Goal: Transaction & Acquisition: Download file/media

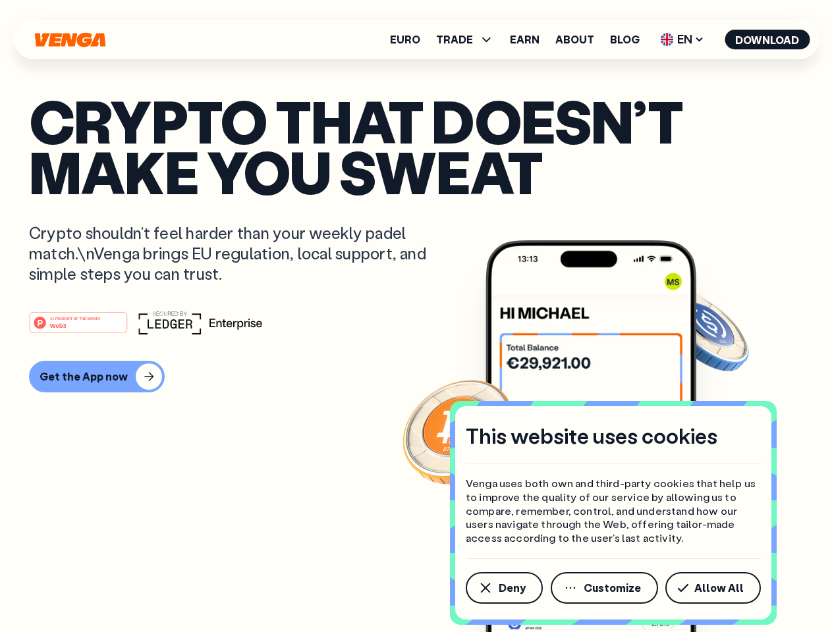
click at [416, 316] on div "#1 PRODUCT OF THE MONTH Web3" at bounding box center [416, 323] width 774 height 24
click at [503, 588] on span "Deny" at bounding box center [512, 588] width 27 height 11
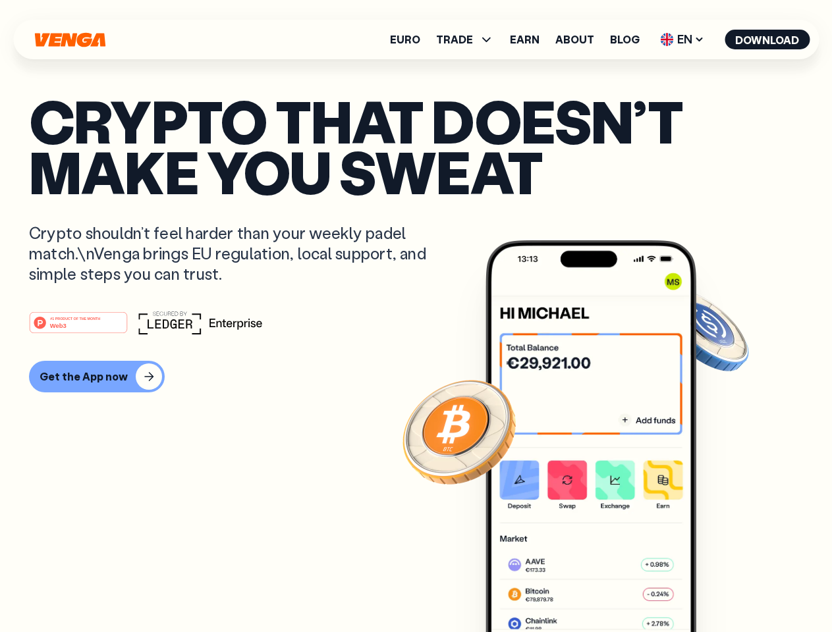
click at [605, 588] on img at bounding box center [590, 460] width 211 height 441
click at [715, 588] on article "Crypto that doesn’t make you sweat Crypto shouldn’t feel harder than your weekl…" at bounding box center [416, 343] width 774 height 494
click at [469, 40] on span "TRADE" at bounding box center [454, 39] width 37 height 11
click at [682, 40] on span "EN" at bounding box center [681, 39] width 53 height 21
click at [767, 40] on button "Download" at bounding box center [766, 40] width 85 height 20
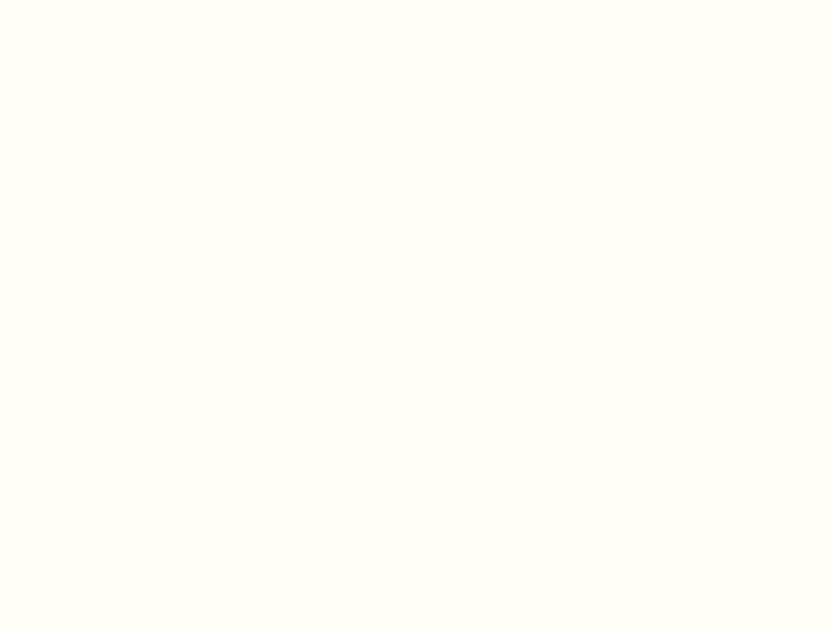
click at [416, 0] on html "This website uses cookies Venga uses both own and third-party cookies that help…" at bounding box center [416, 0] width 832 height 0
click at [95, 0] on html "This website uses cookies Venga uses both own and third-party cookies that help…" at bounding box center [416, 0] width 832 height 0
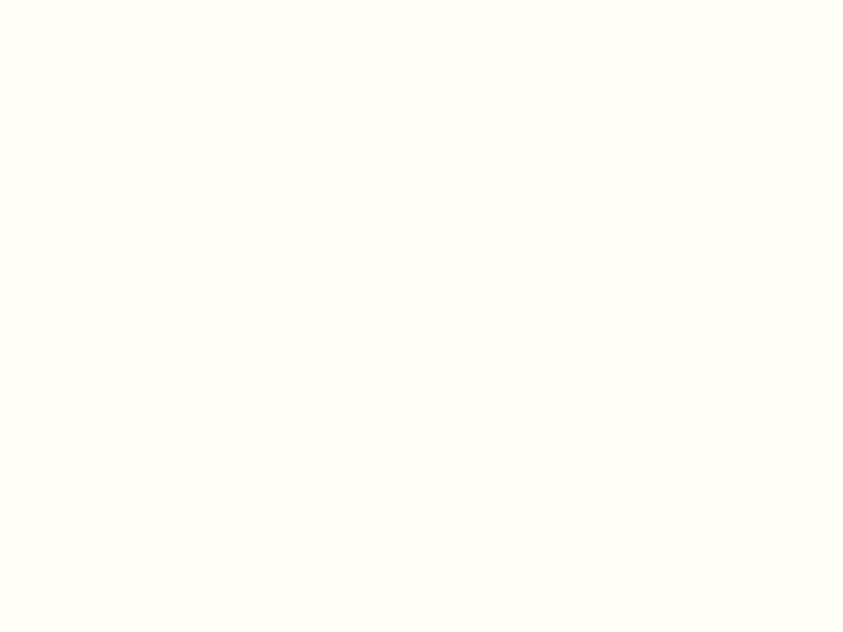
click at [80, 0] on html "This website uses cookies Venga uses both own and third-party cookies that help…" at bounding box center [421, 0] width 843 height 0
